Goal: Navigation & Orientation: Find specific page/section

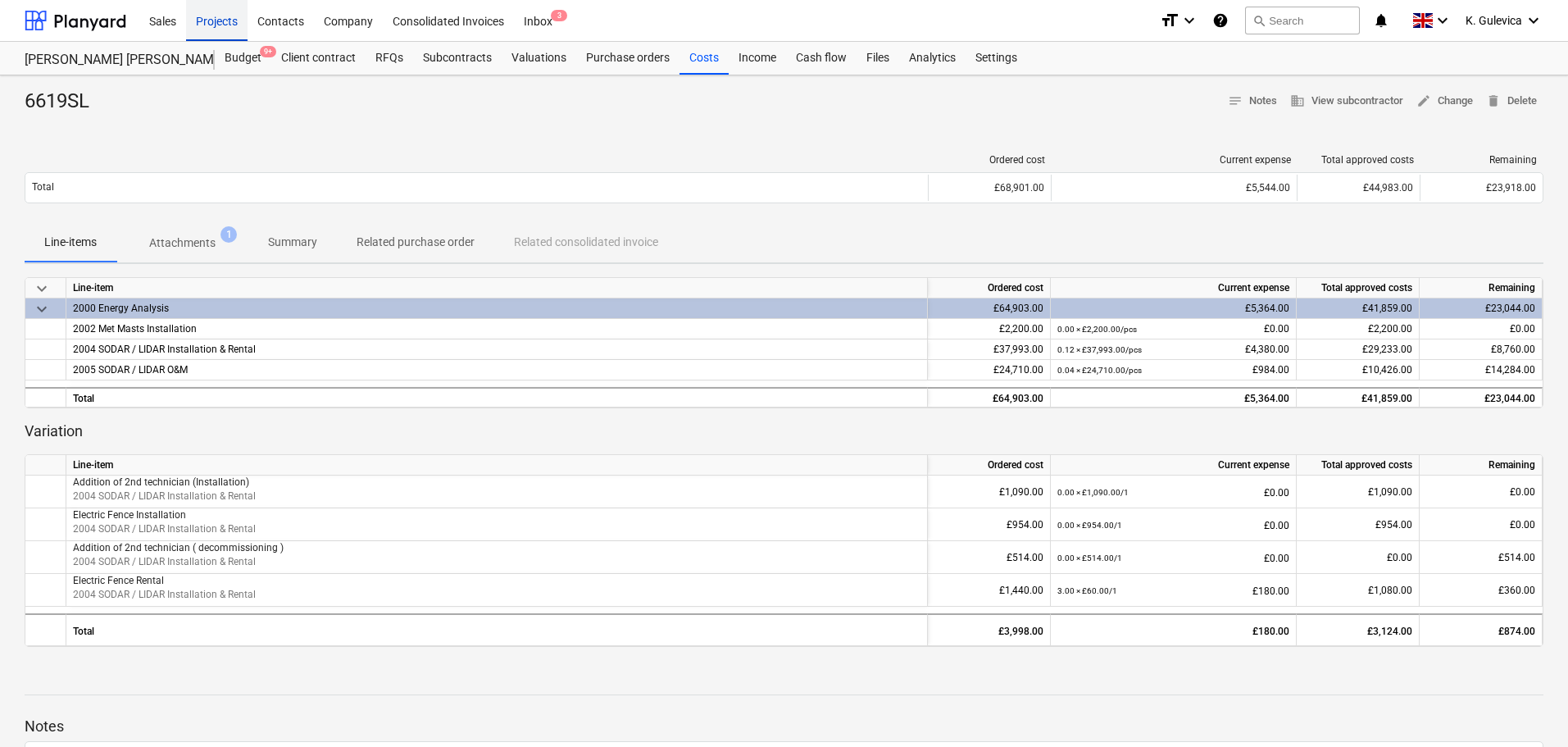
click at [217, 23] on div "Projects" at bounding box center [217, 20] width 61 height 42
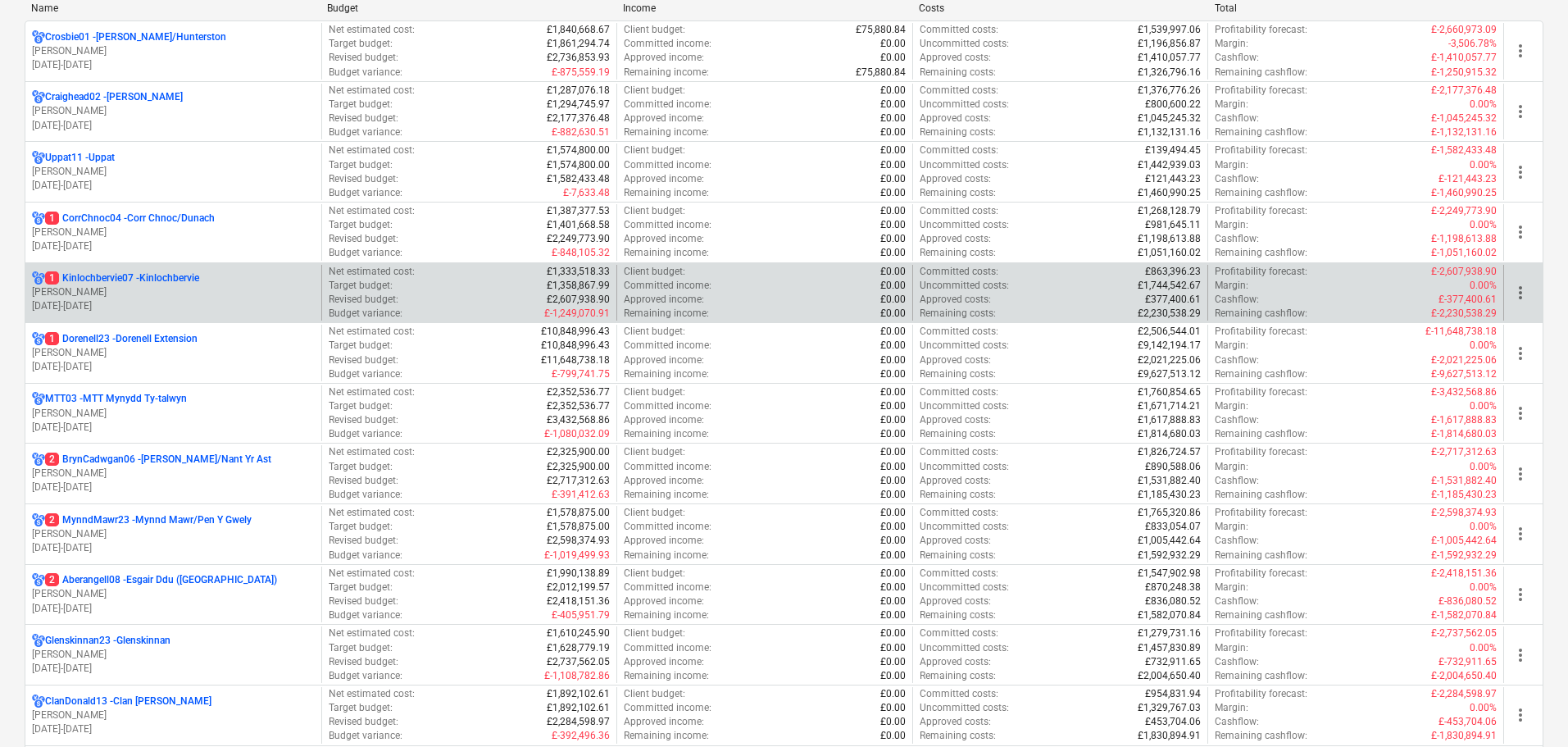
scroll to position [245, 0]
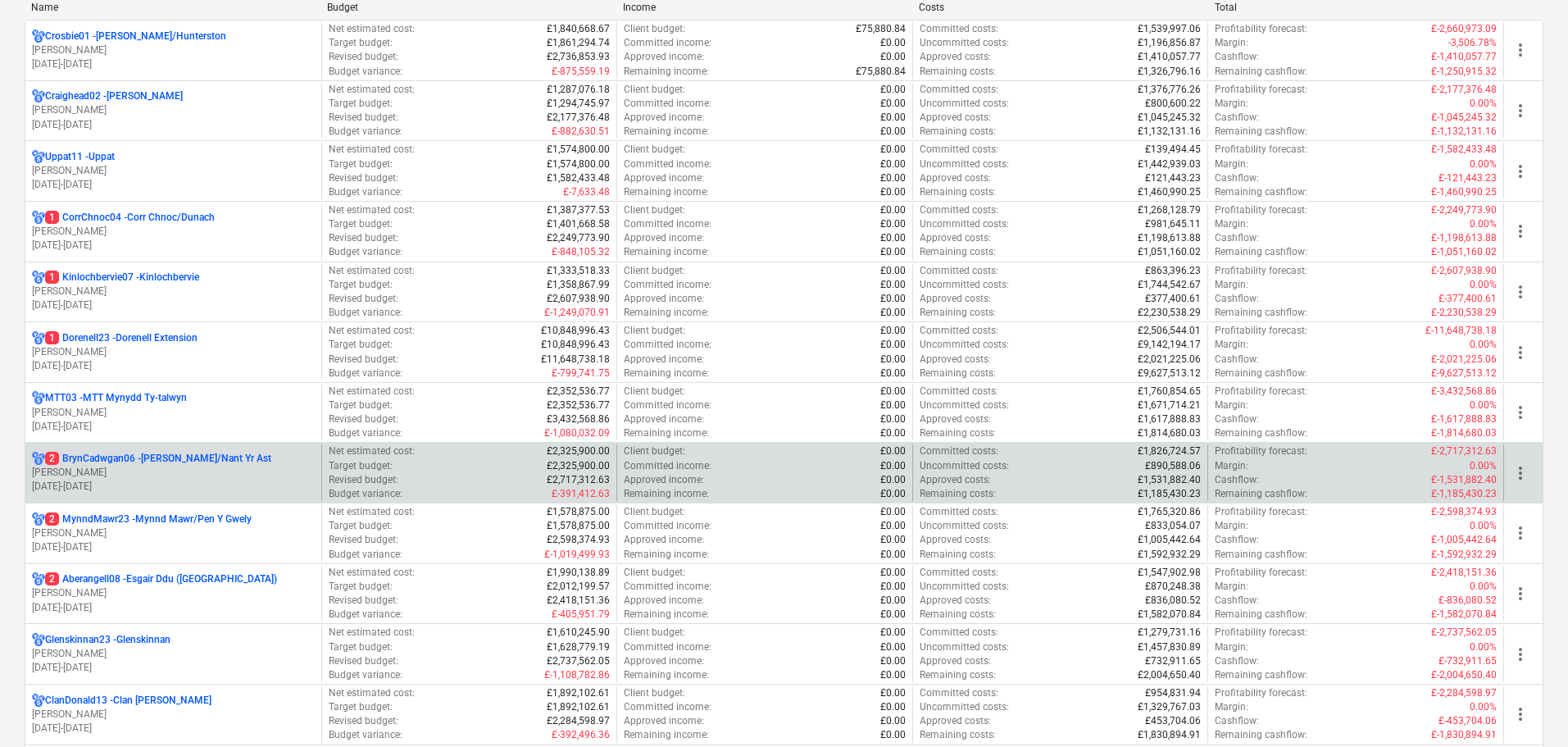
click at [119, 466] on p "2 BrynCadwgan06 - [PERSON_NAME]/Nant Yr Ast" at bounding box center [158, 458] width 226 height 14
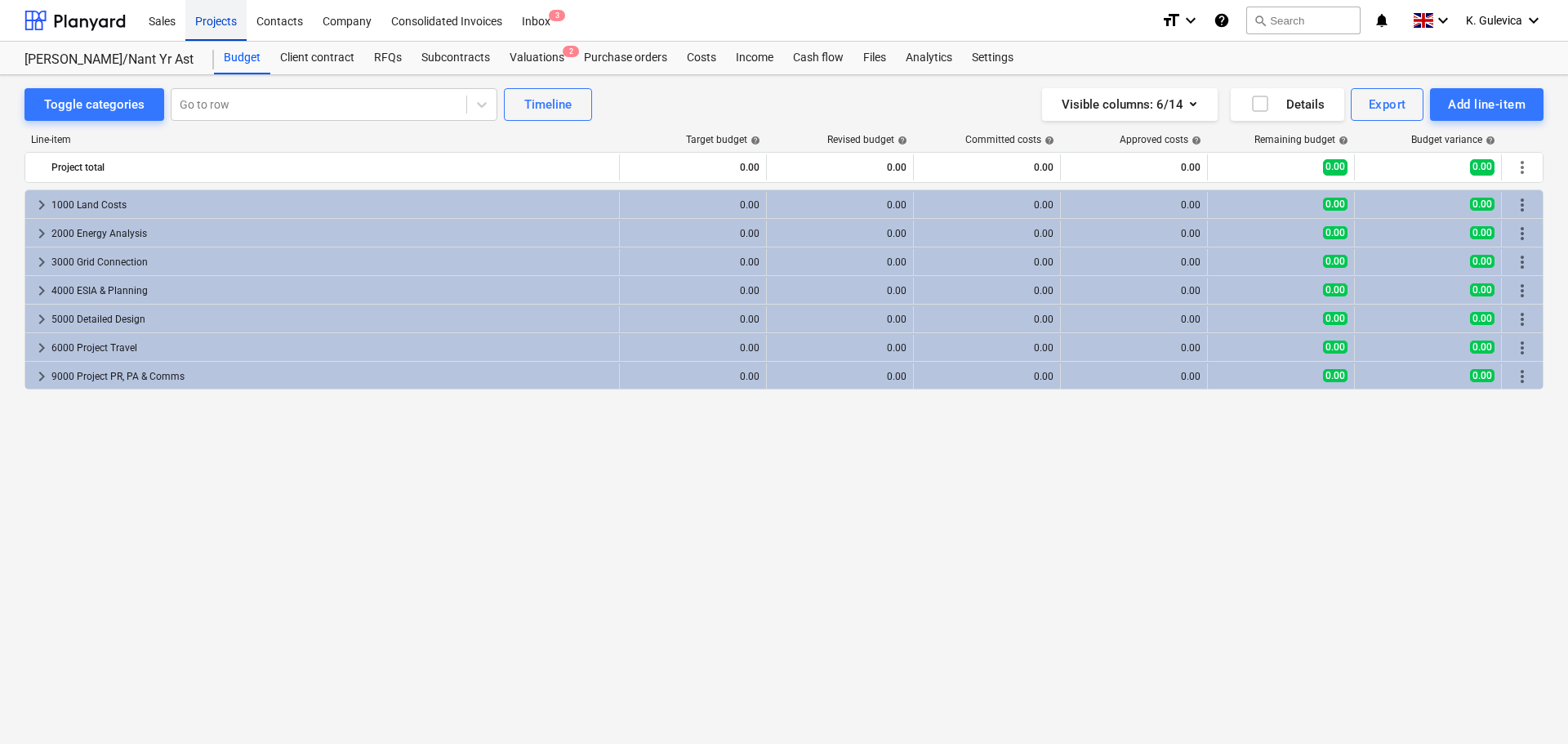
click at [215, 15] on div "Projects" at bounding box center [216, 20] width 61 height 42
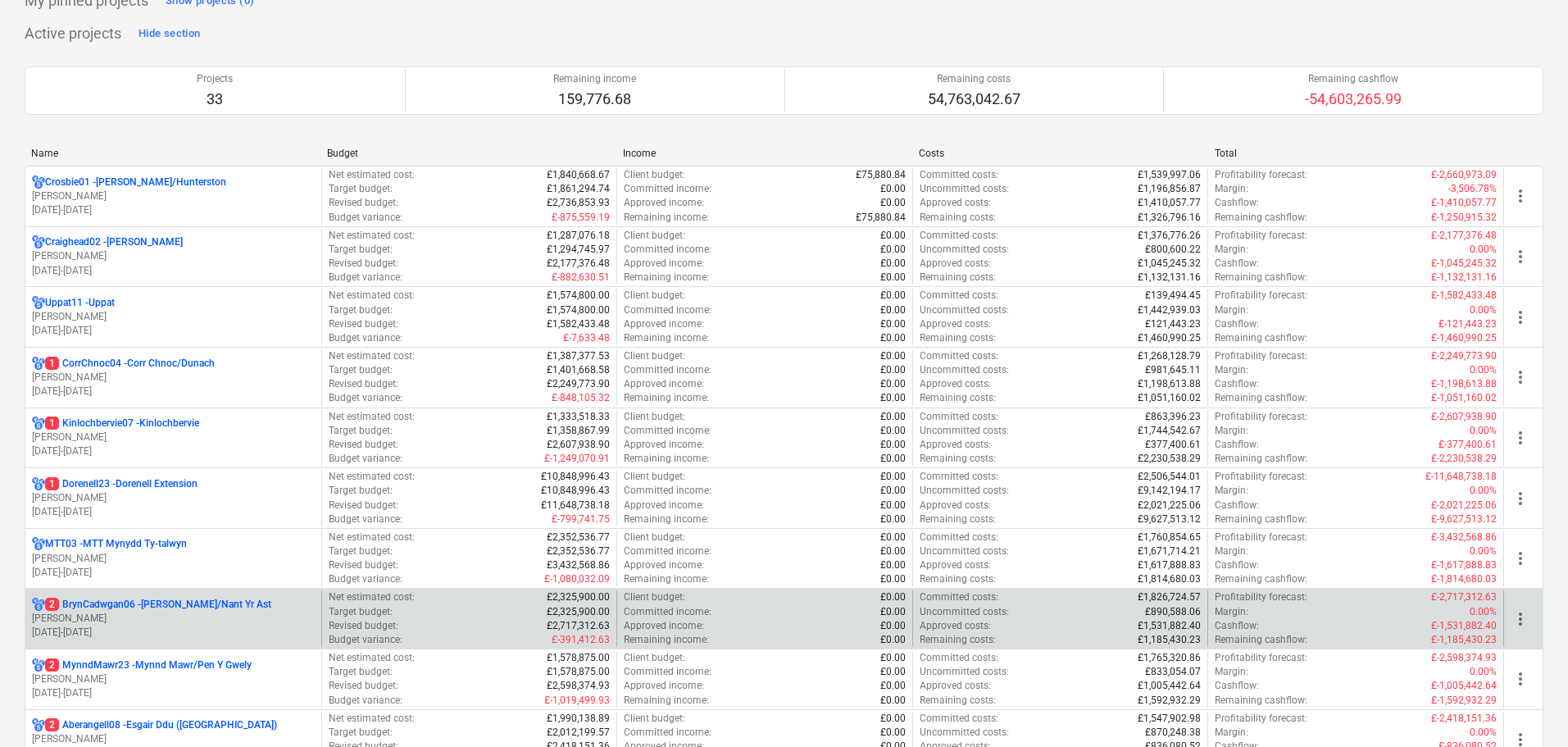
scroll to position [245, 0]
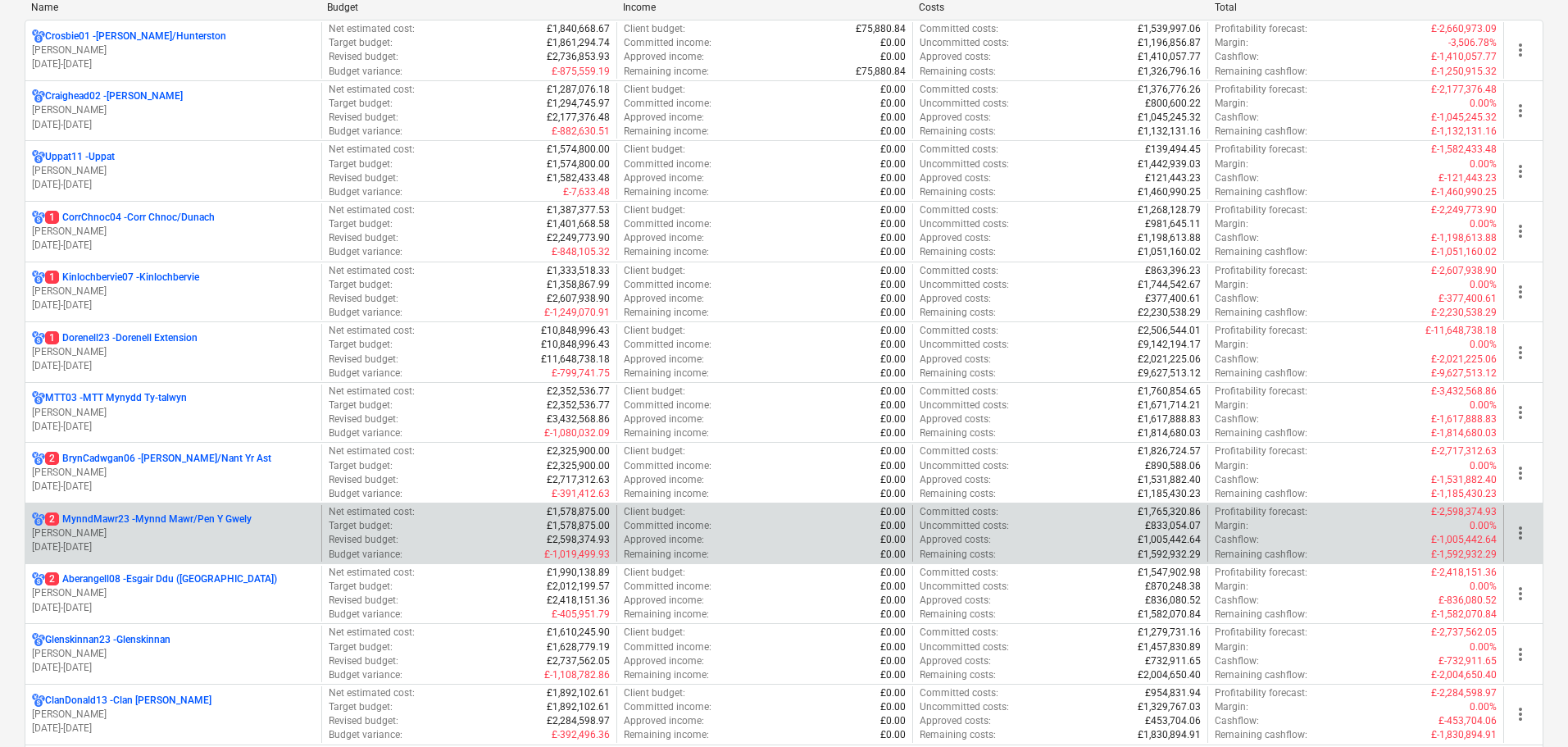
click at [104, 540] on p "[DATE] - [DATE]" at bounding box center [173, 547] width 283 height 14
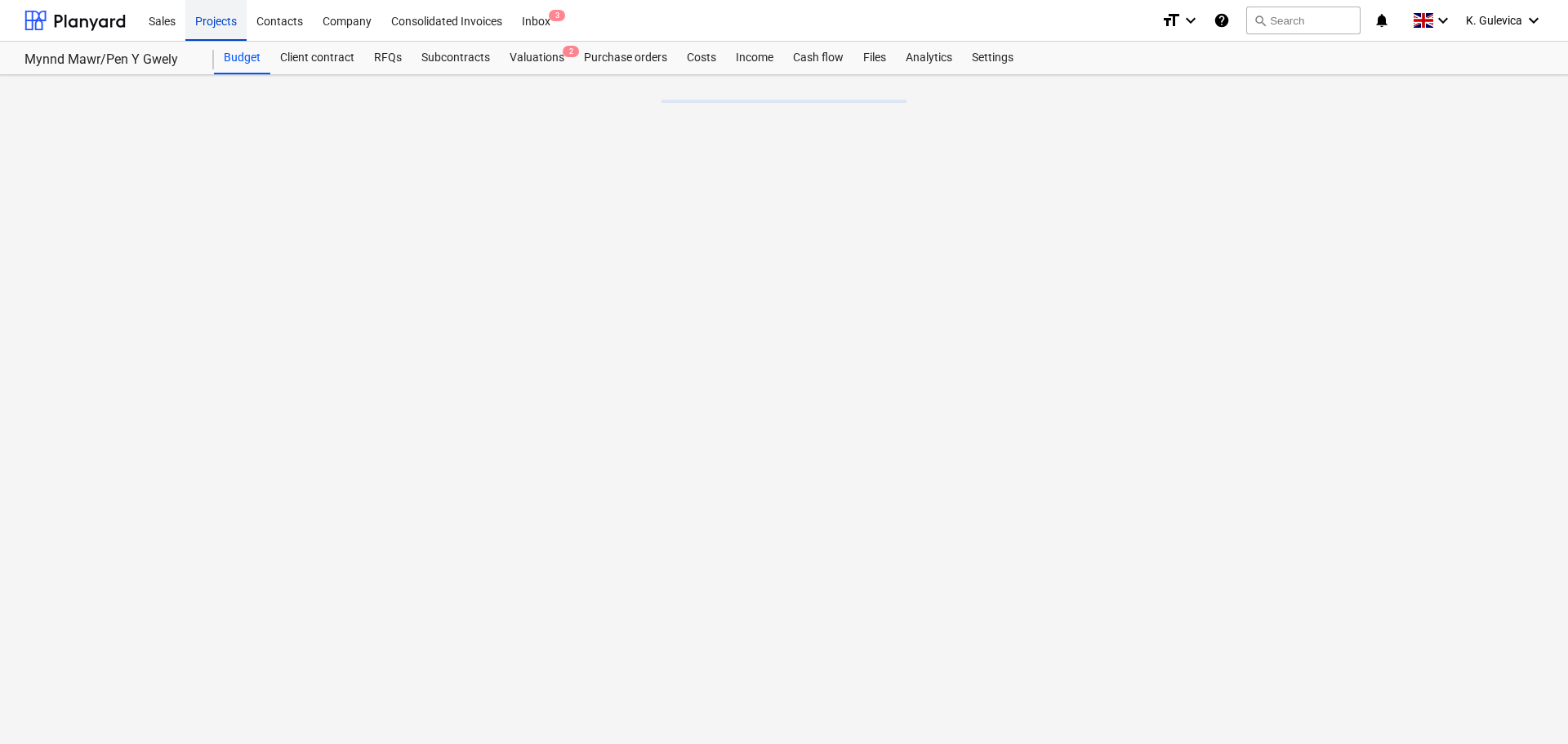
click at [217, 21] on div "Projects" at bounding box center [216, 20] width 61 height 42
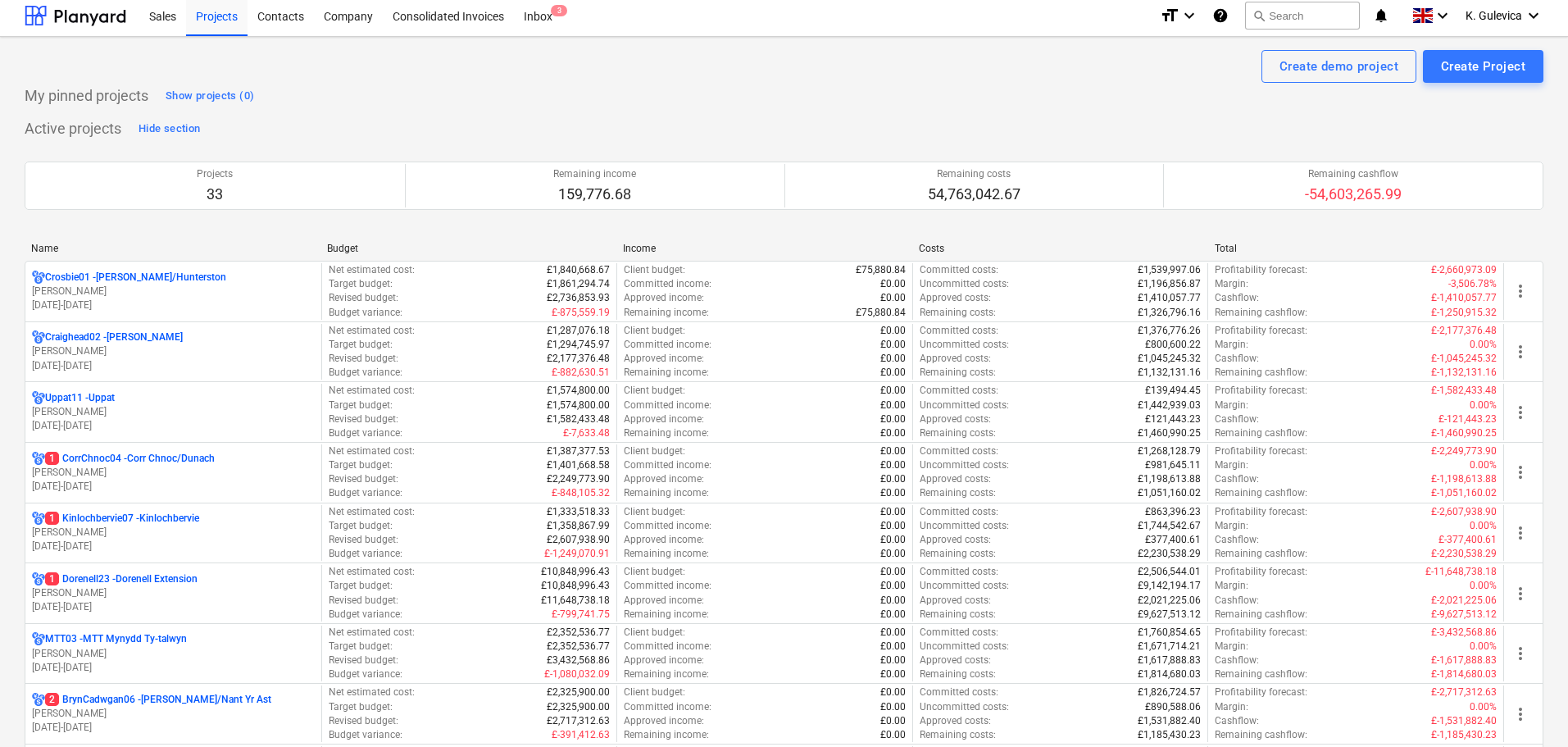
scroll to position [492, 0]
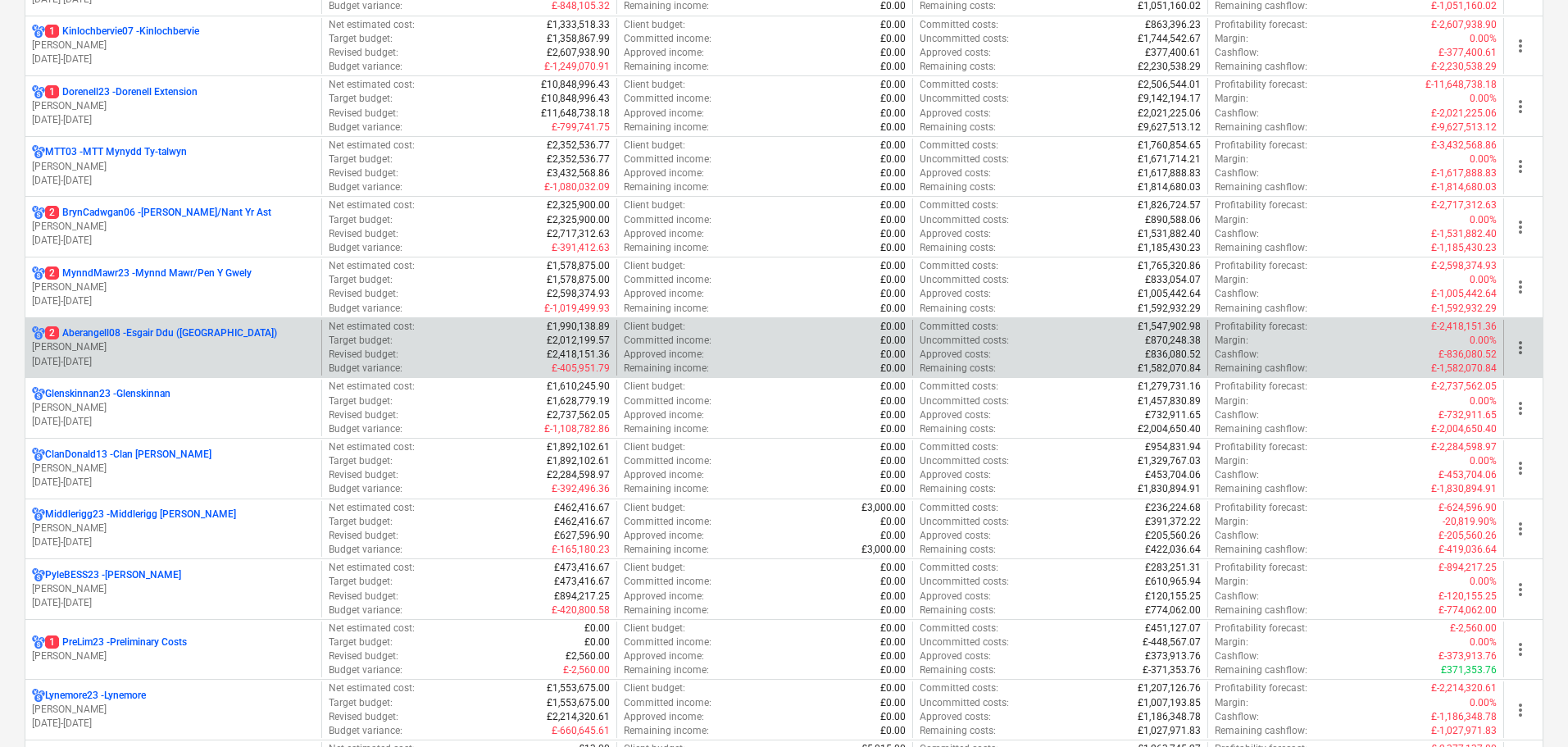
click at [104, 347] on p "[PERSON_NAME]" at bounding box center [173, 347] width 283 height 14
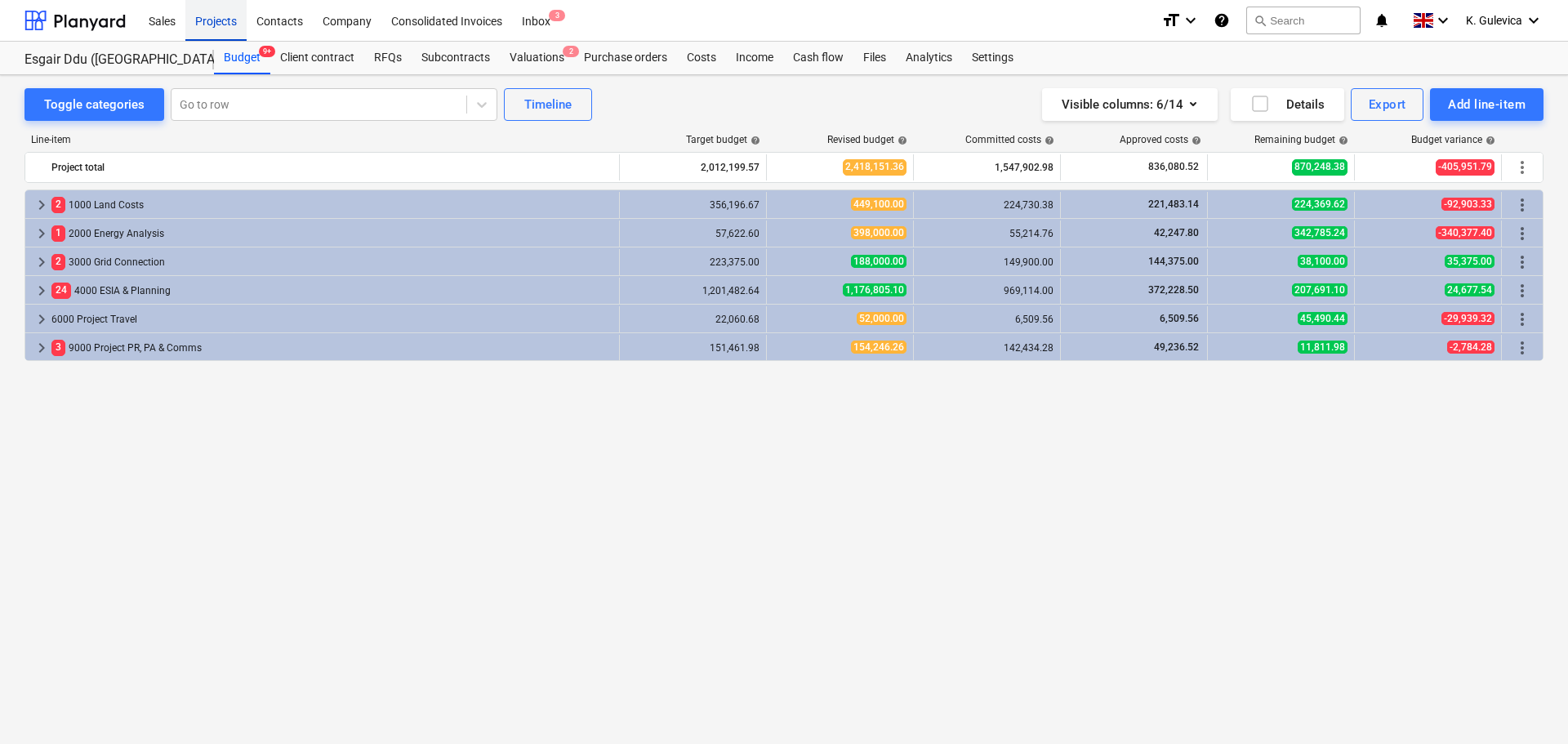
click at [213, 28] on div "Projects" at bounding box center [216, 20] width 61 height 42
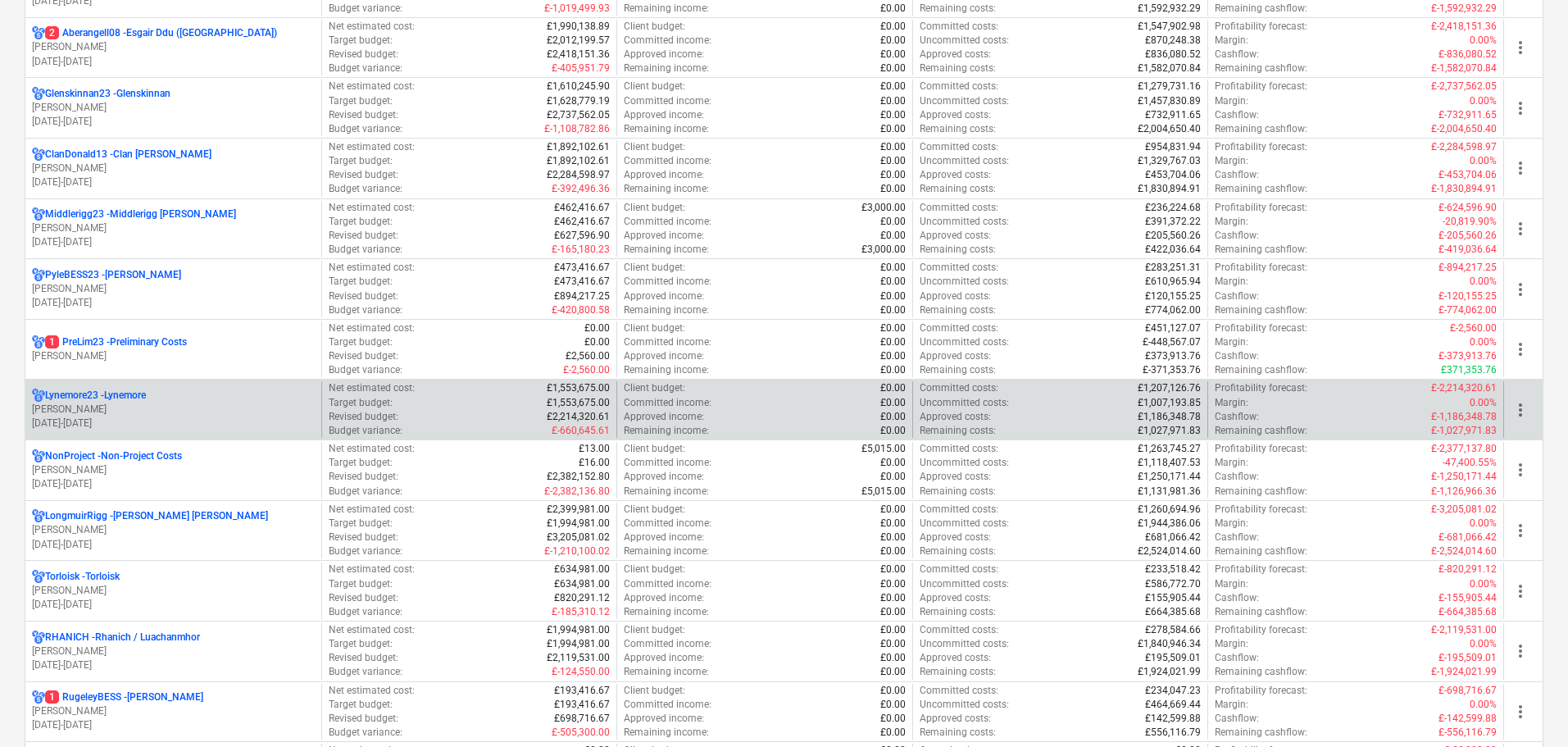
scroll to position [820, 0]
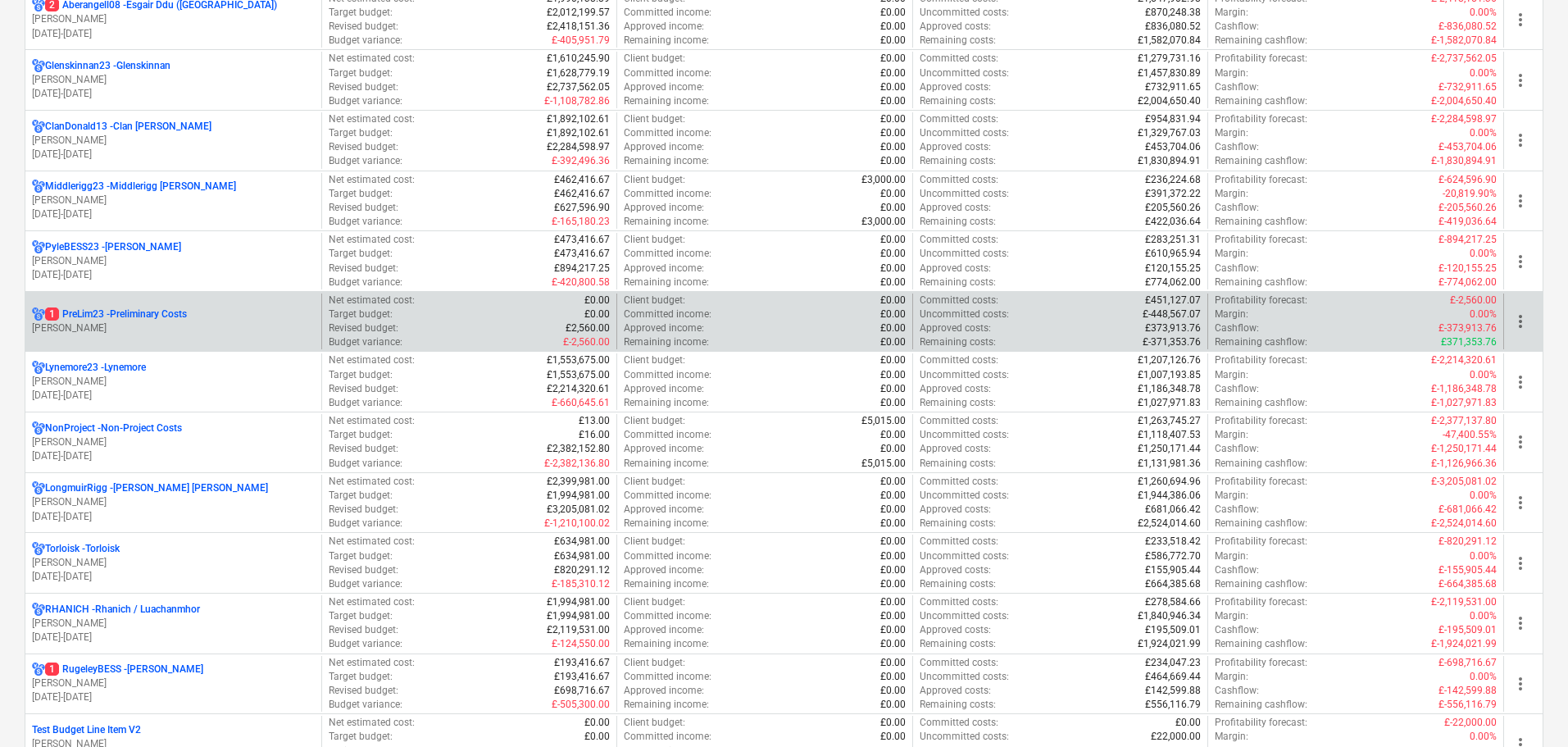
click at [144, 319] on p "1 PreLim23 - Preliminary Costs" at bounding box center [116, 315] width 142 height 14
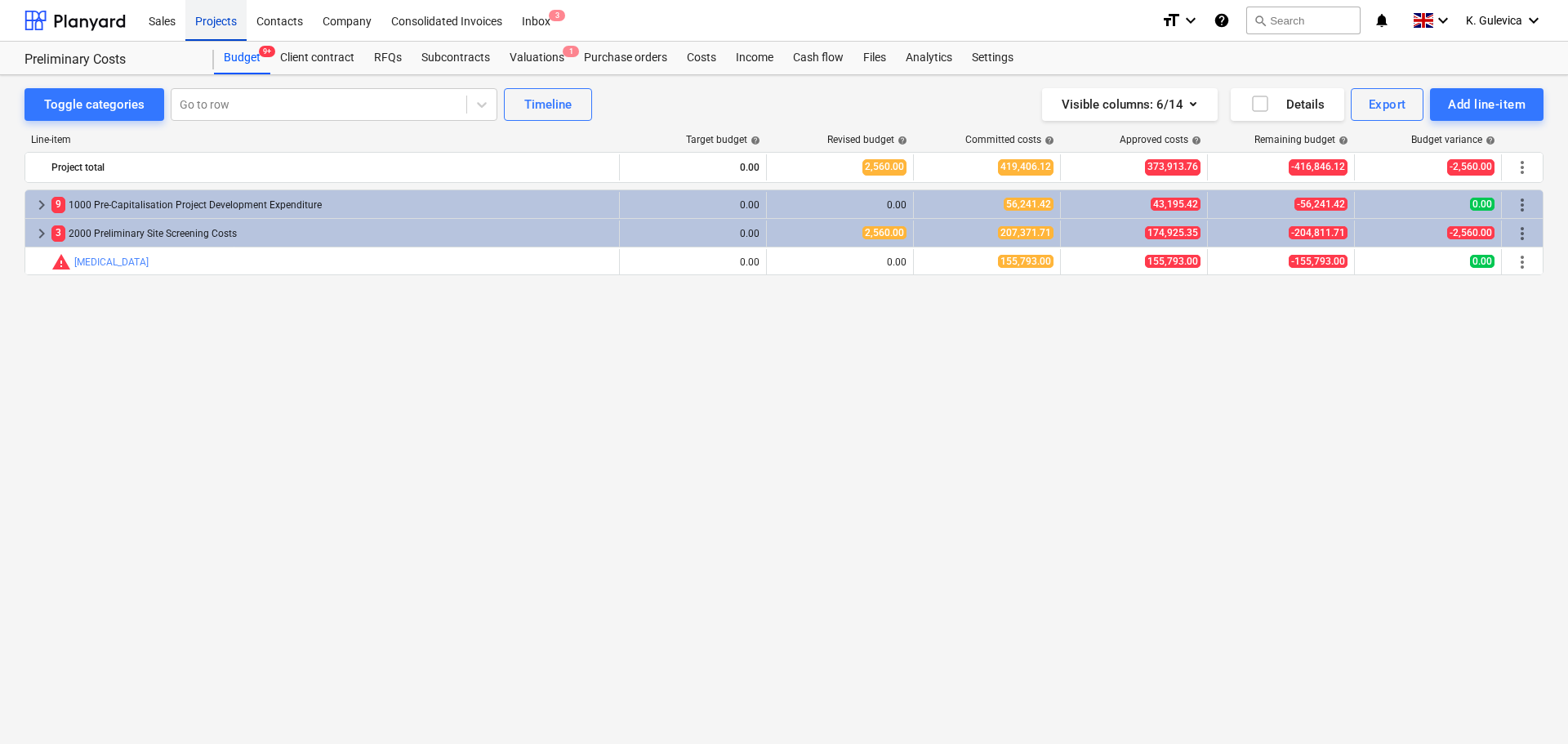
click at [227, 26] on div "Projects" at bounding box center [216, 20] width 61 height 42
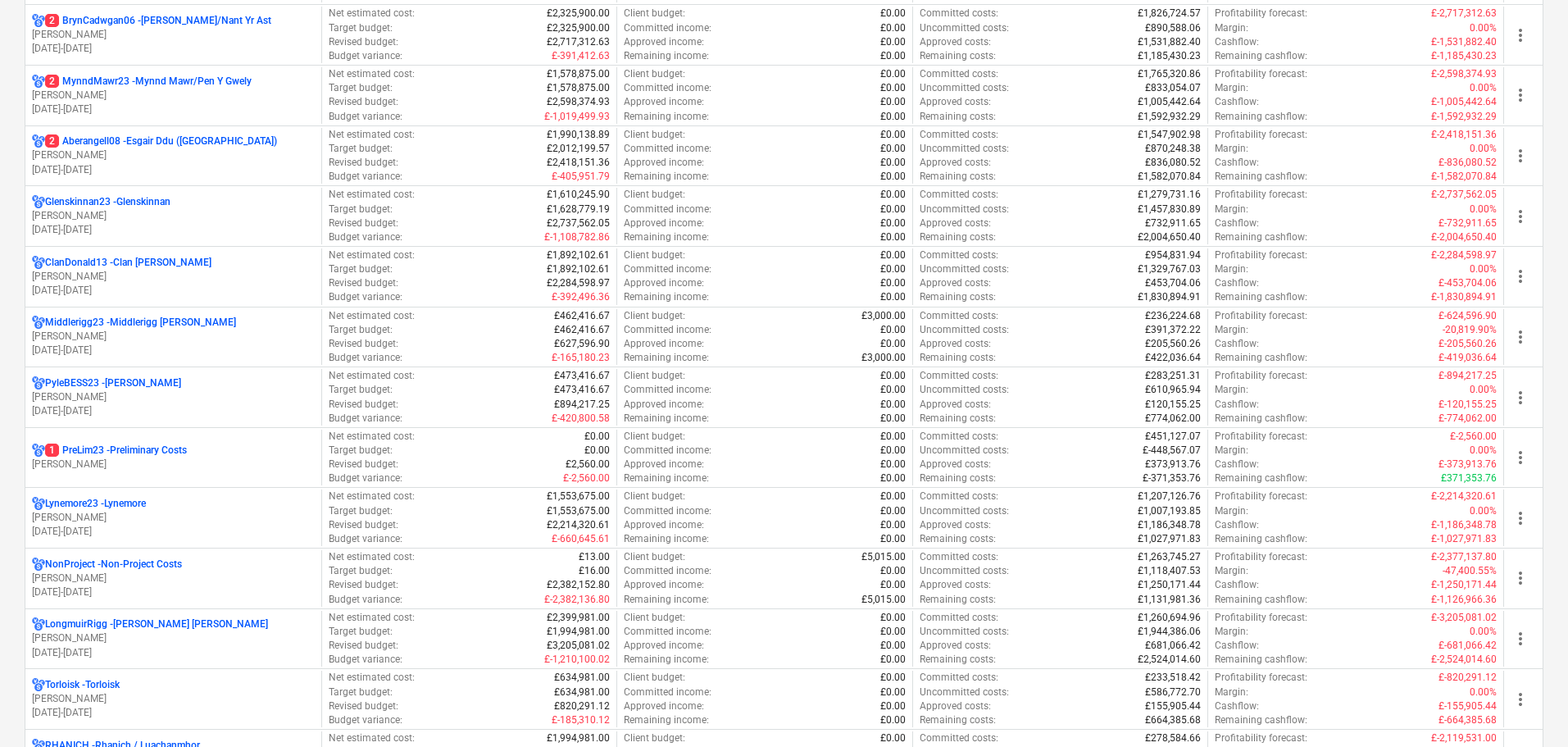
scroll to position [820, 0]
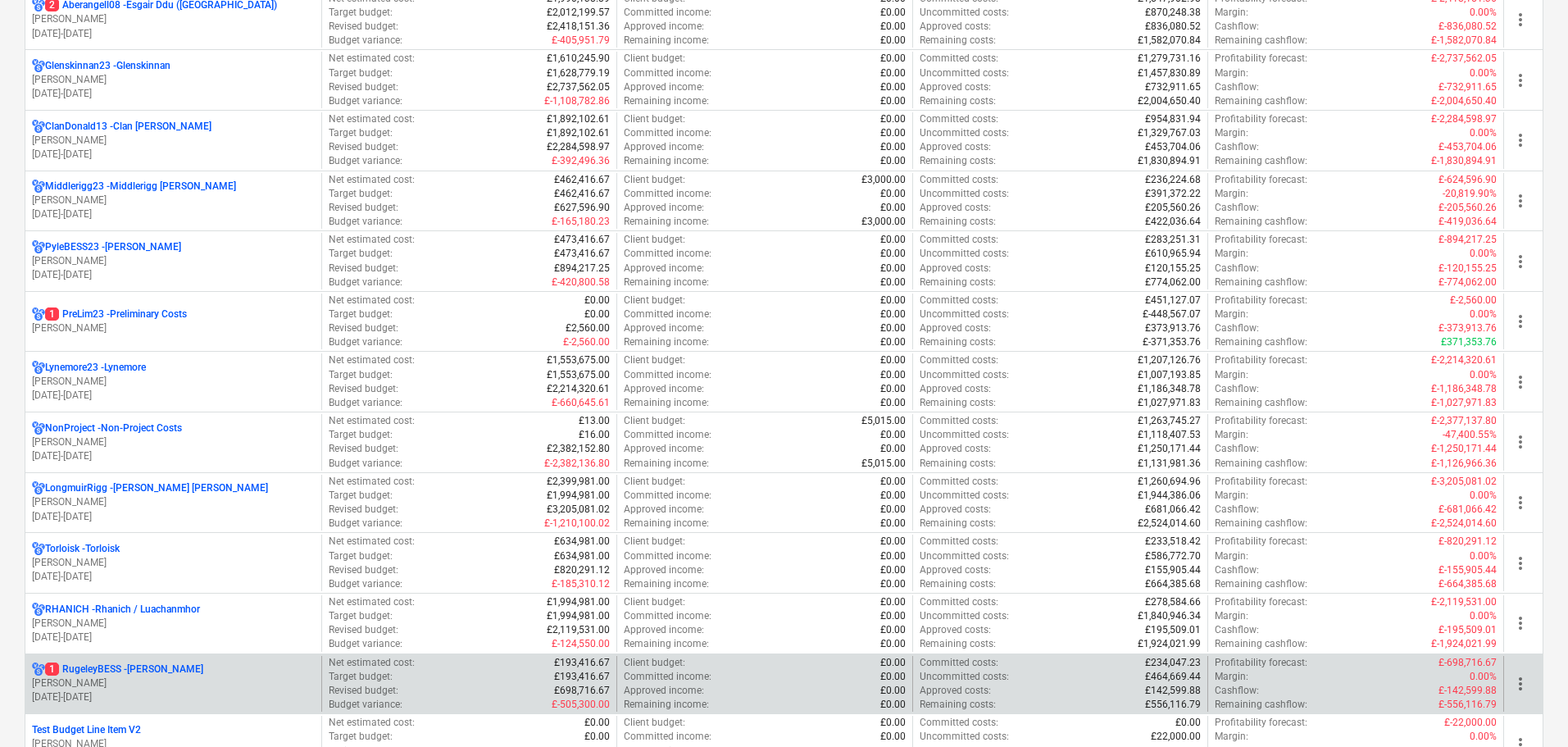
click at [160, 672] on p "1 RugeleyBESS - [PERSON_NAME]" at bounding box center [124, 669] width 158 height 14
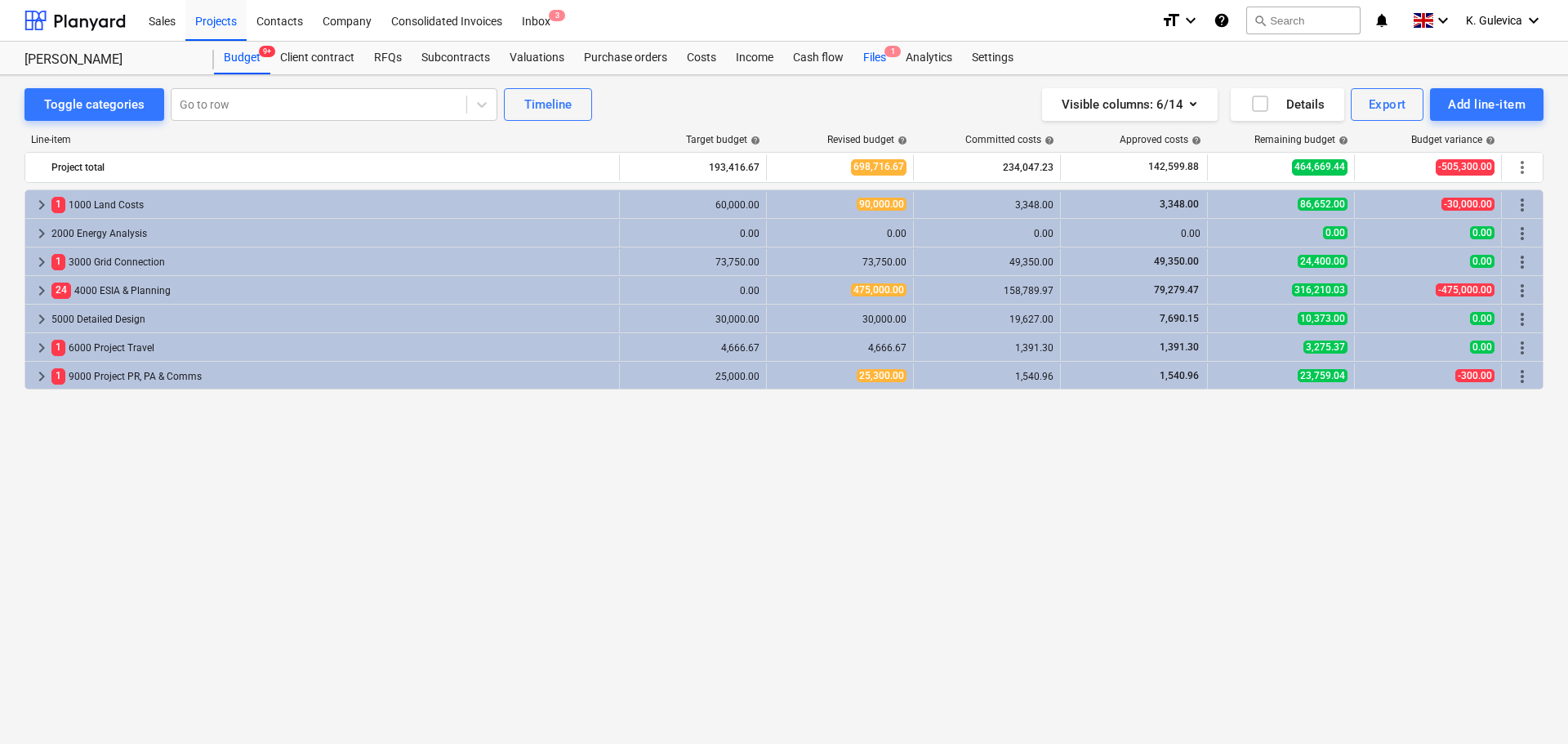
click at [869, 57] on div "Files 1" at bounding box center [874, 58] width 42 height 32
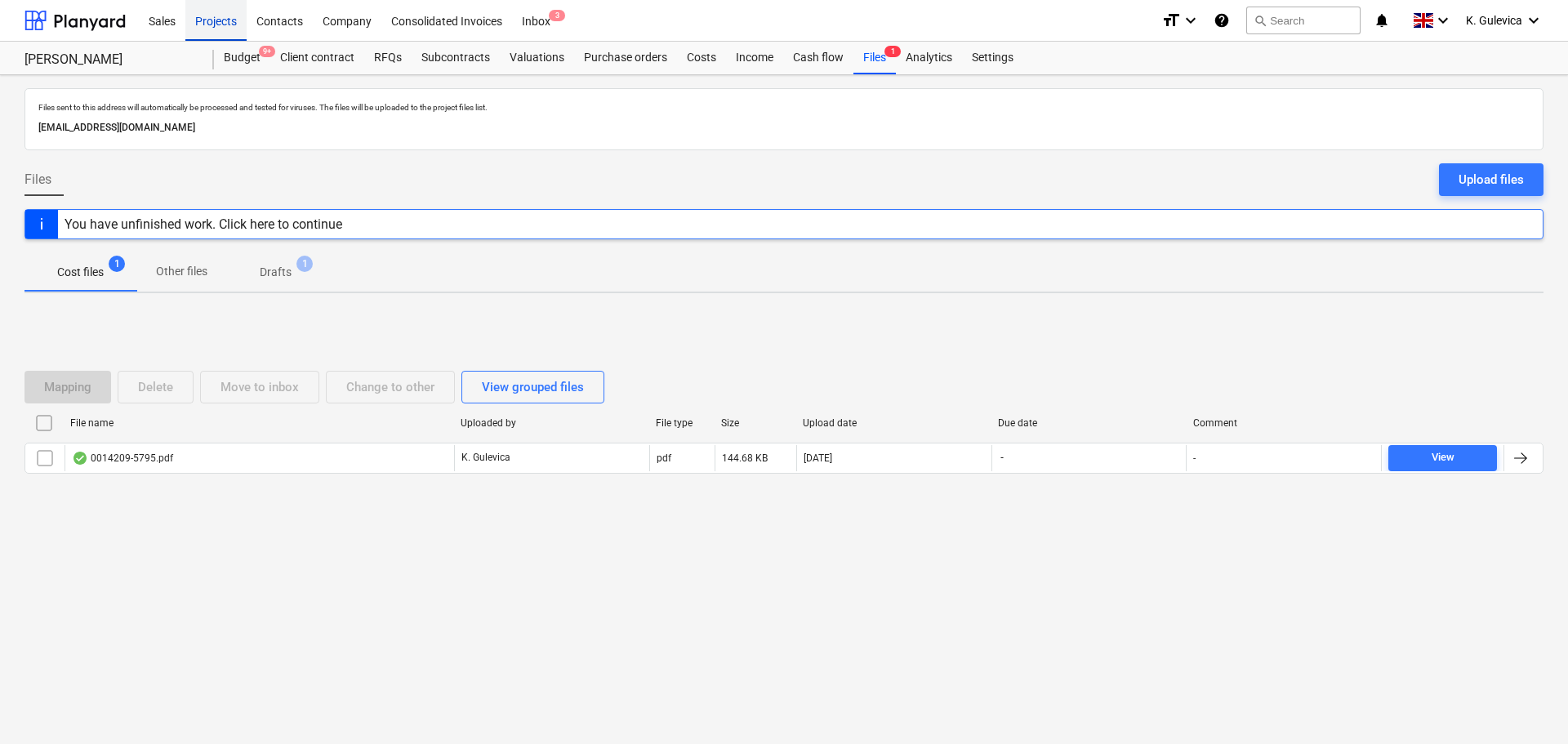
click at [222, 22] on div "Projects" at bounding box center [216, 20] width 61 height 42
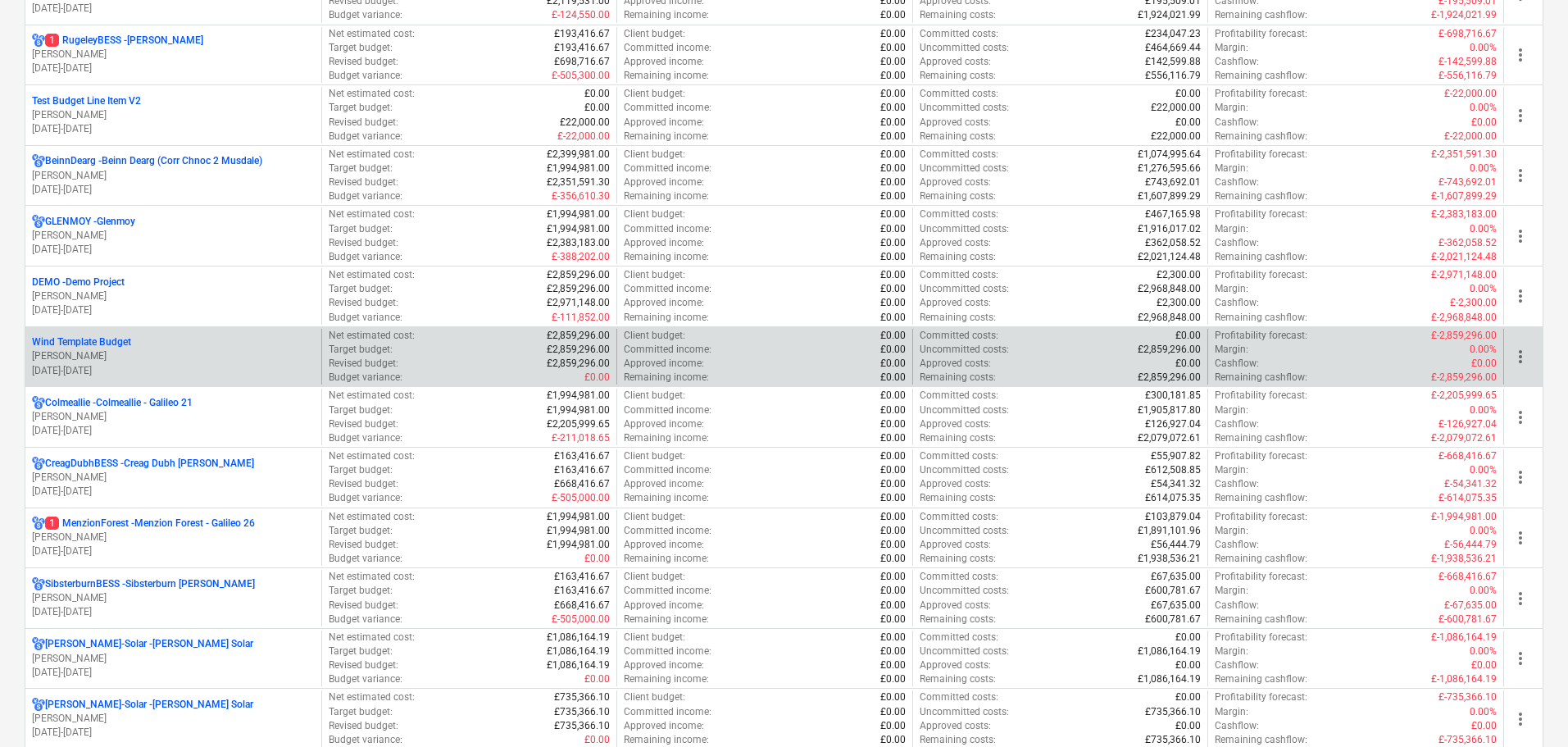
scroll to position [1721, 0]
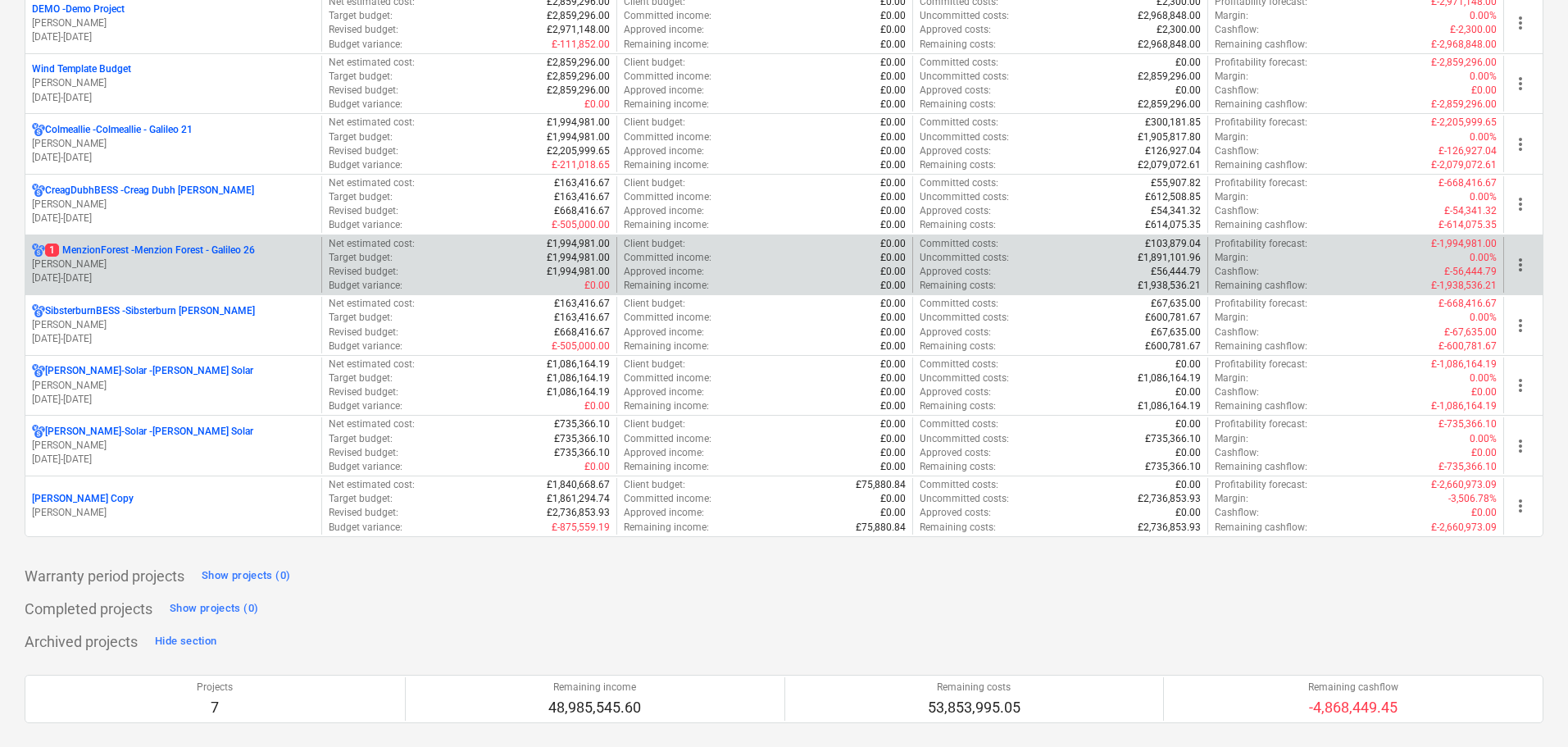
click at [113, 269] on p "[PERSON_NAME]" at bounding box center [173, 264] width 283 height 14
